Goal: Navigation & Orientation: Find specific page/section

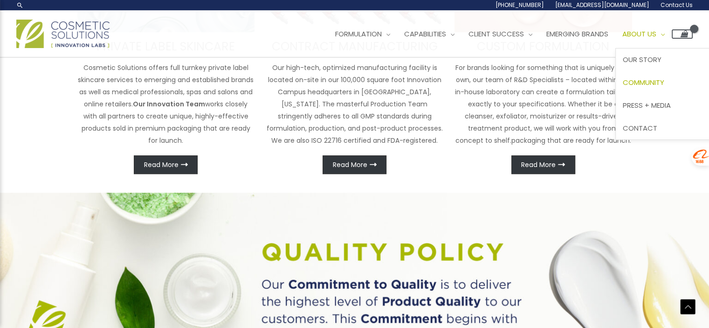
scroll to position [451, 0]
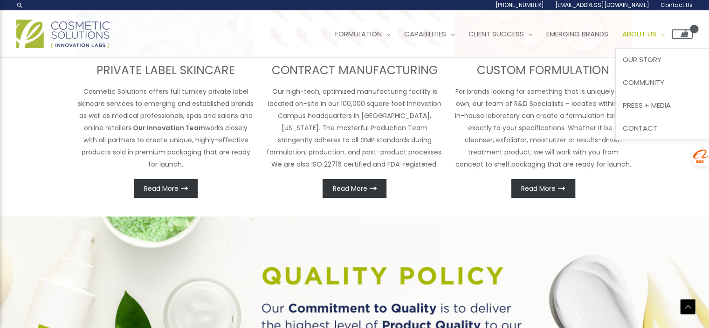
click at [656, 34] on span "About Us" at bounding box center [639, 34] width 34 height 10
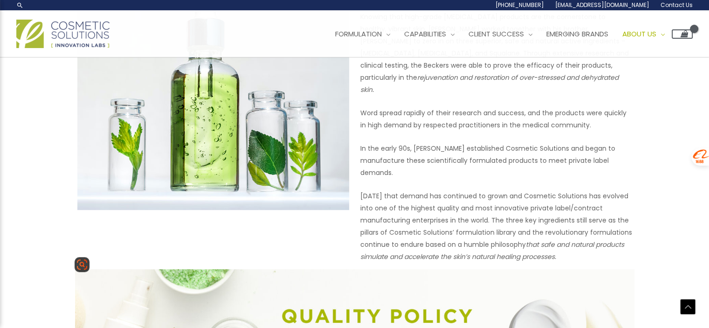
scroll to position [313, 0]
